Goal: Task Accomplishment & Management: Use online tool/utility

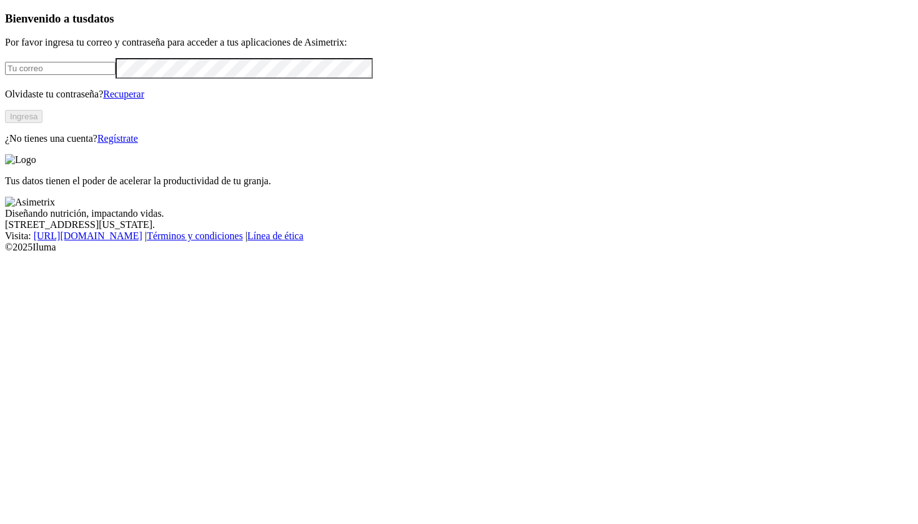
type input "[EMAIL_ADDRESS][DOMAIN_NAME]"
click input "submit" at bounding box center [0, 0] width 0 height 0
type input "[PERSON_NAME][EMAIL_ADDRESS][PERSON_NAME][DOMAIN_NAME]"
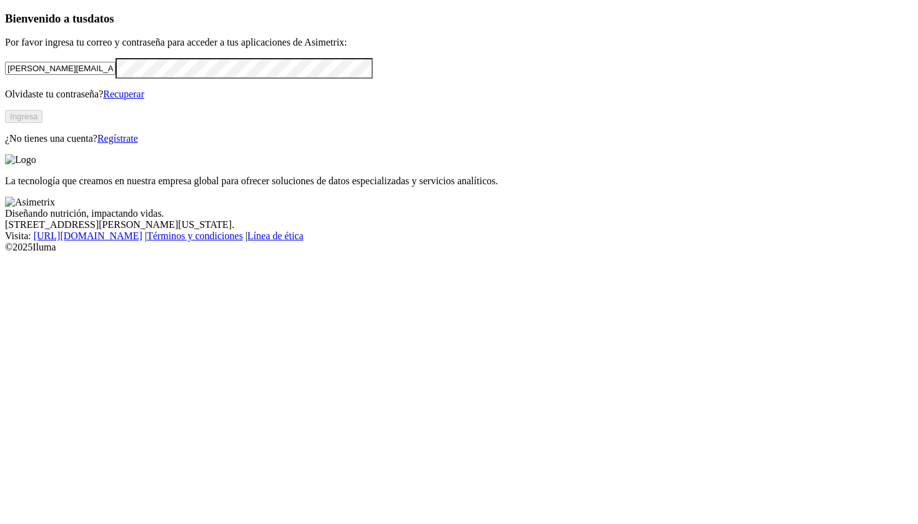
drag, startPoint x: 267, startPoint y: 149, endPoint x: 29, endPoint y: 149, distance: 238.6
click at [29, 144] on div "Bienvenido a tus datos Por favor ingresa tu correo y contraseña para acceder a …" at bounding box center [459, 78] width 908 height 132
type input "e"
